Goal: Task Accomplishment & Management: Use online tool/utility

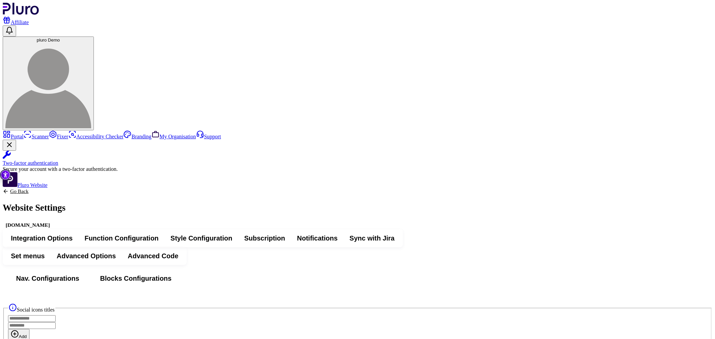
click at [159, 234] on span "Function Configuration" at bounding box center [122, 238] width 74 height 9
click at [184, 250] on button "Advanced Code" at bounding box center [153, 256] width 63 height 13
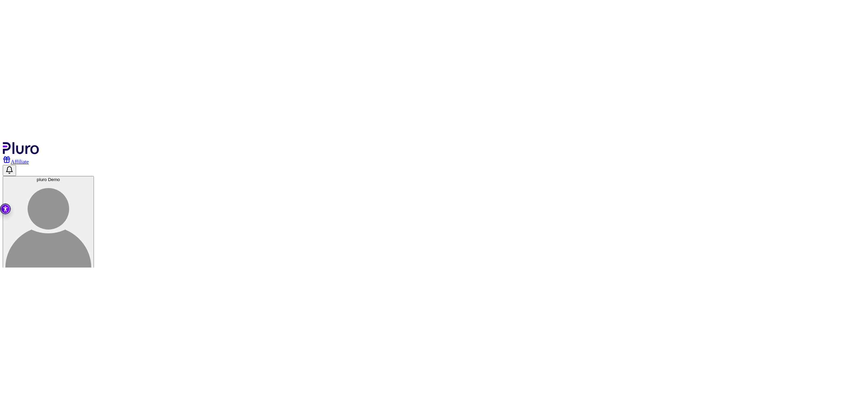
scroll to position [84, 0]
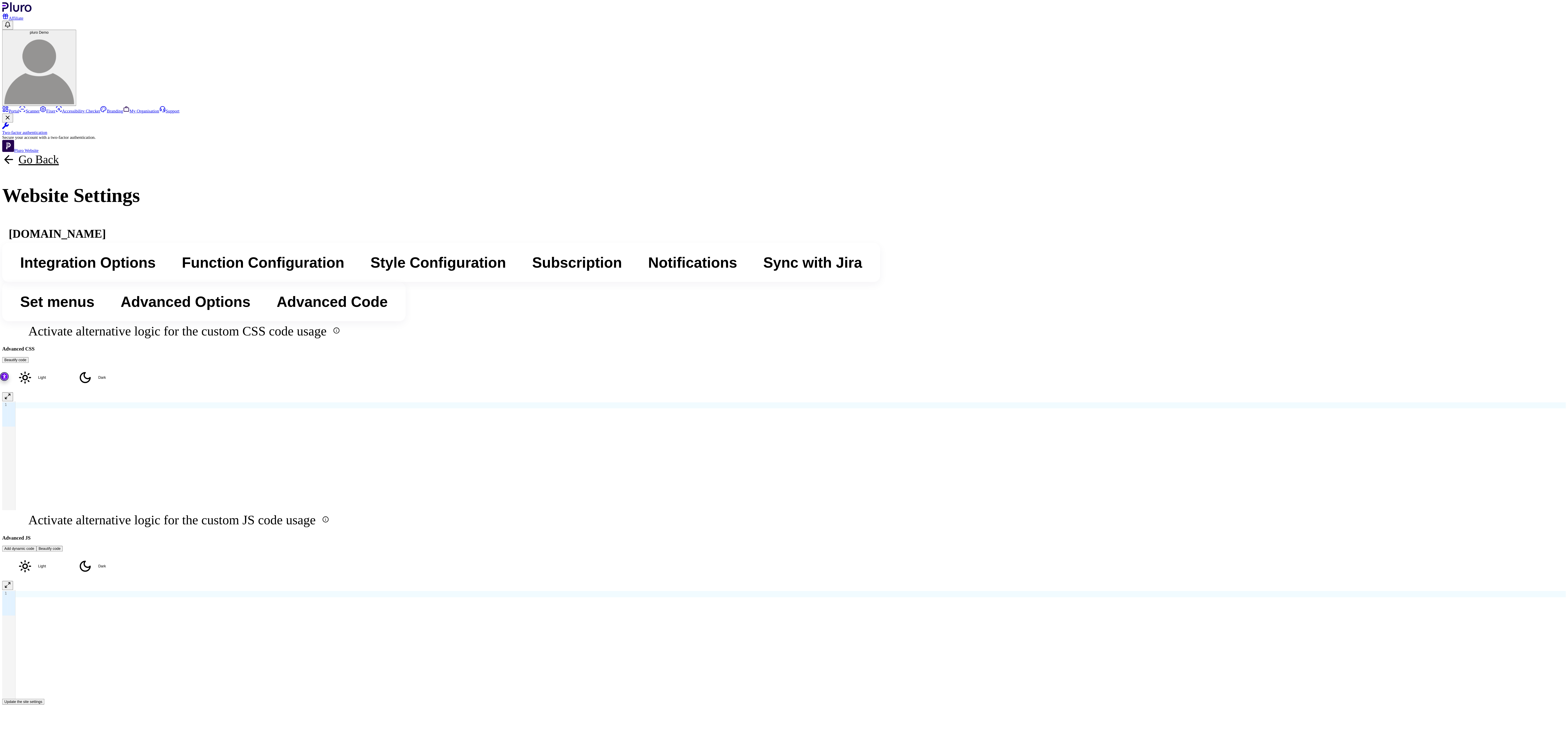
scroll to position [0, 0]
